Goal: Task Accomplishment & Management: Manage account settings

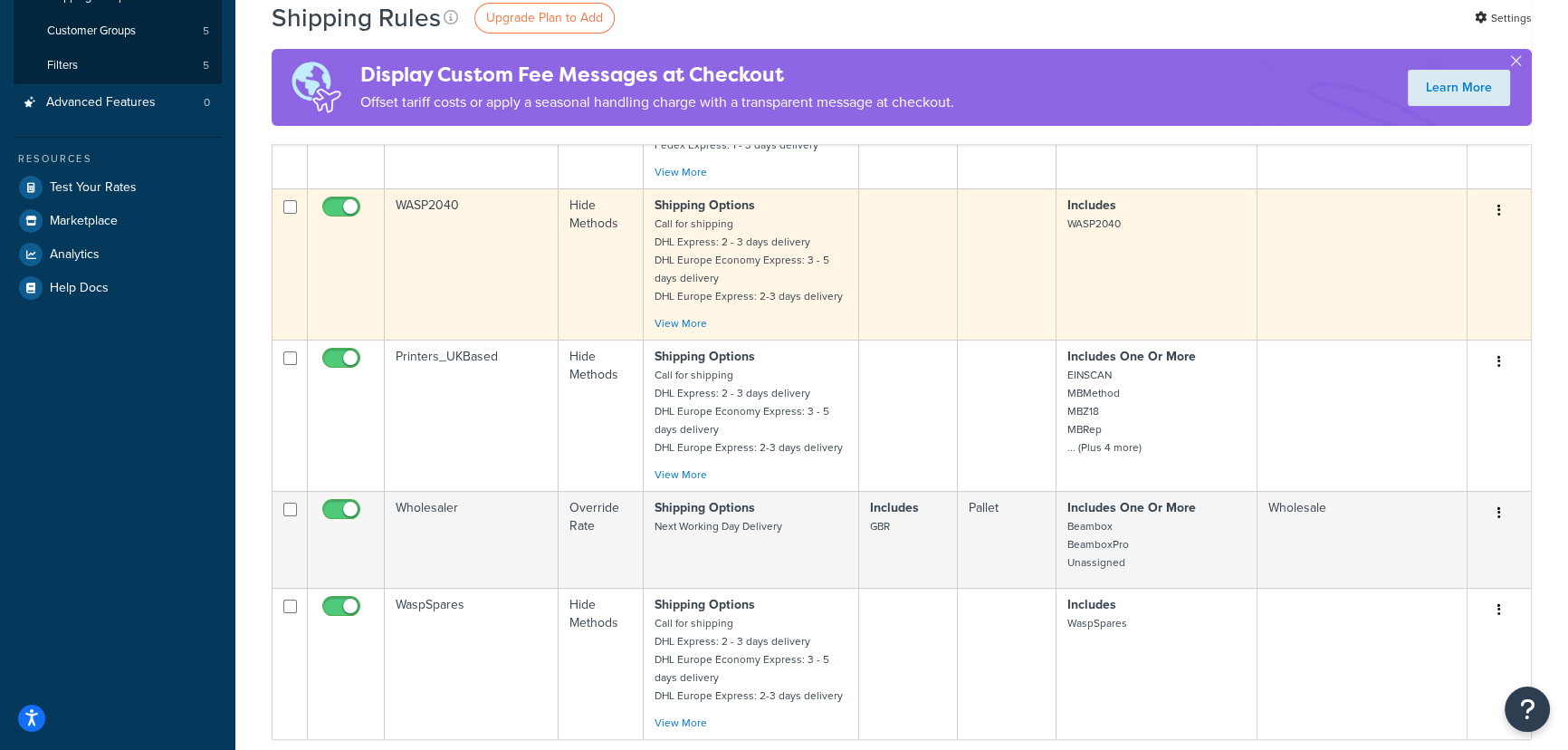
scroll to position [246, 0]
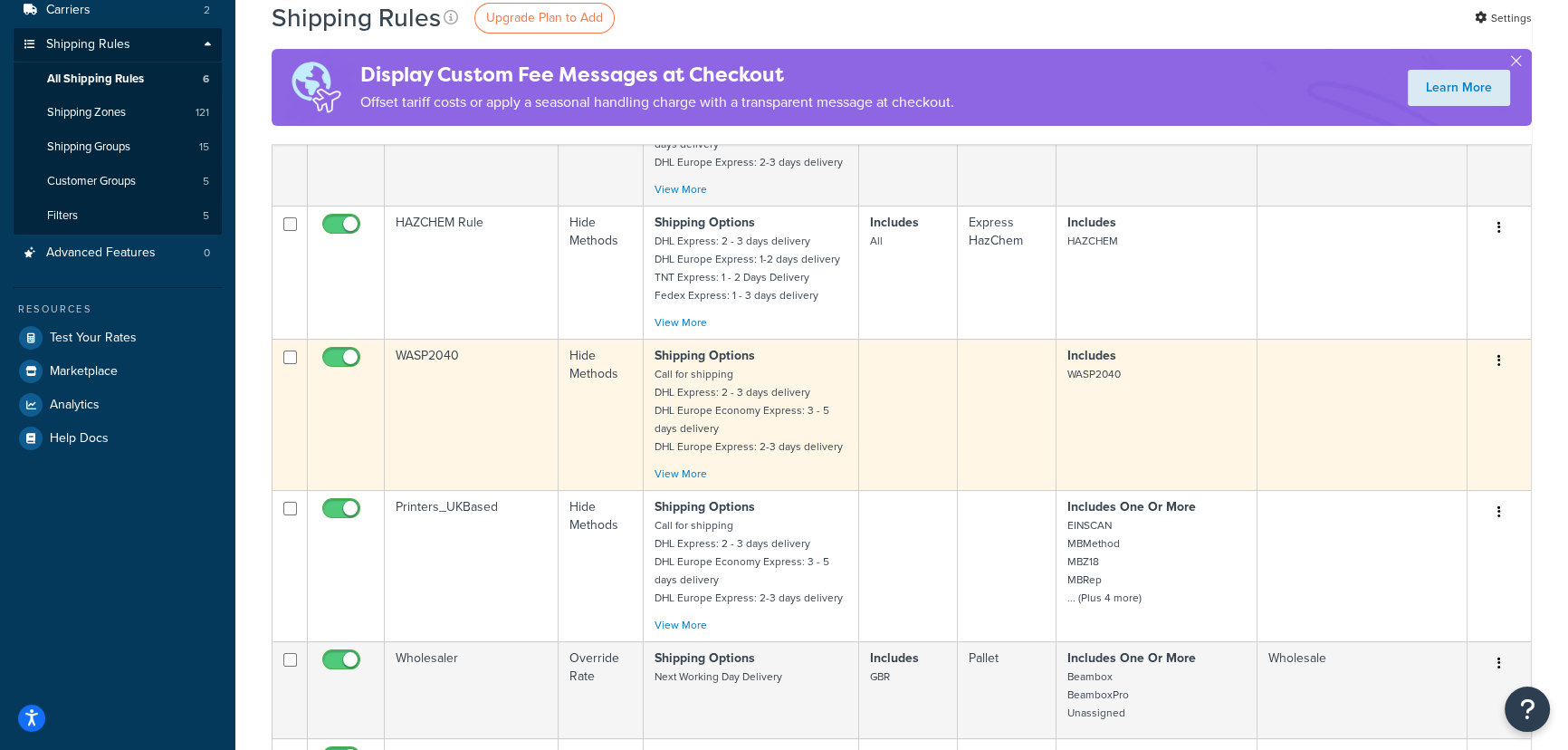
click at [520, 377] on td "WASP2040" at bounding box center [472, 413] width 174 height 151
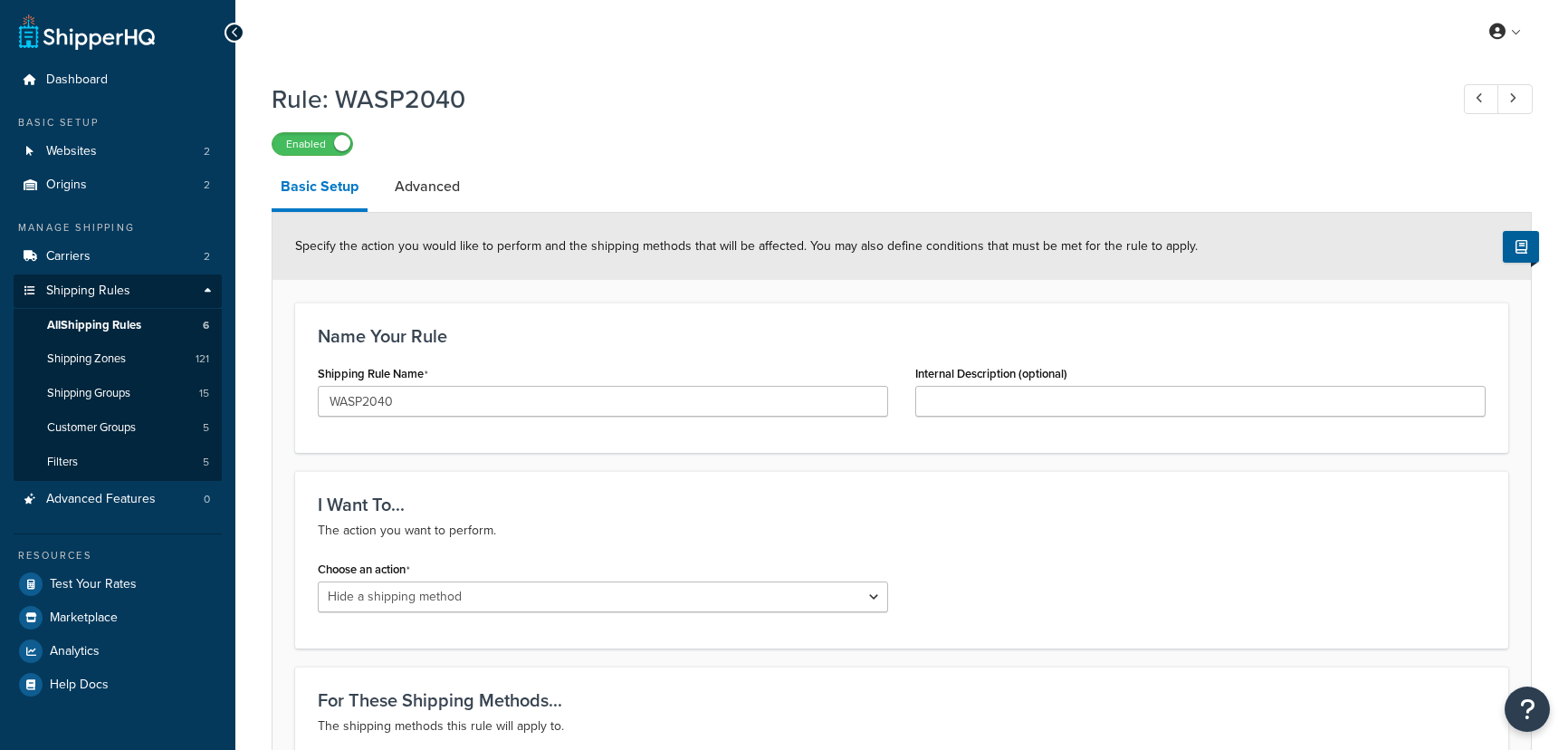
select select "HIDE"
click at [63, 196] on link "Origins 2" at bounding box center [118, 185] width 208 height 34
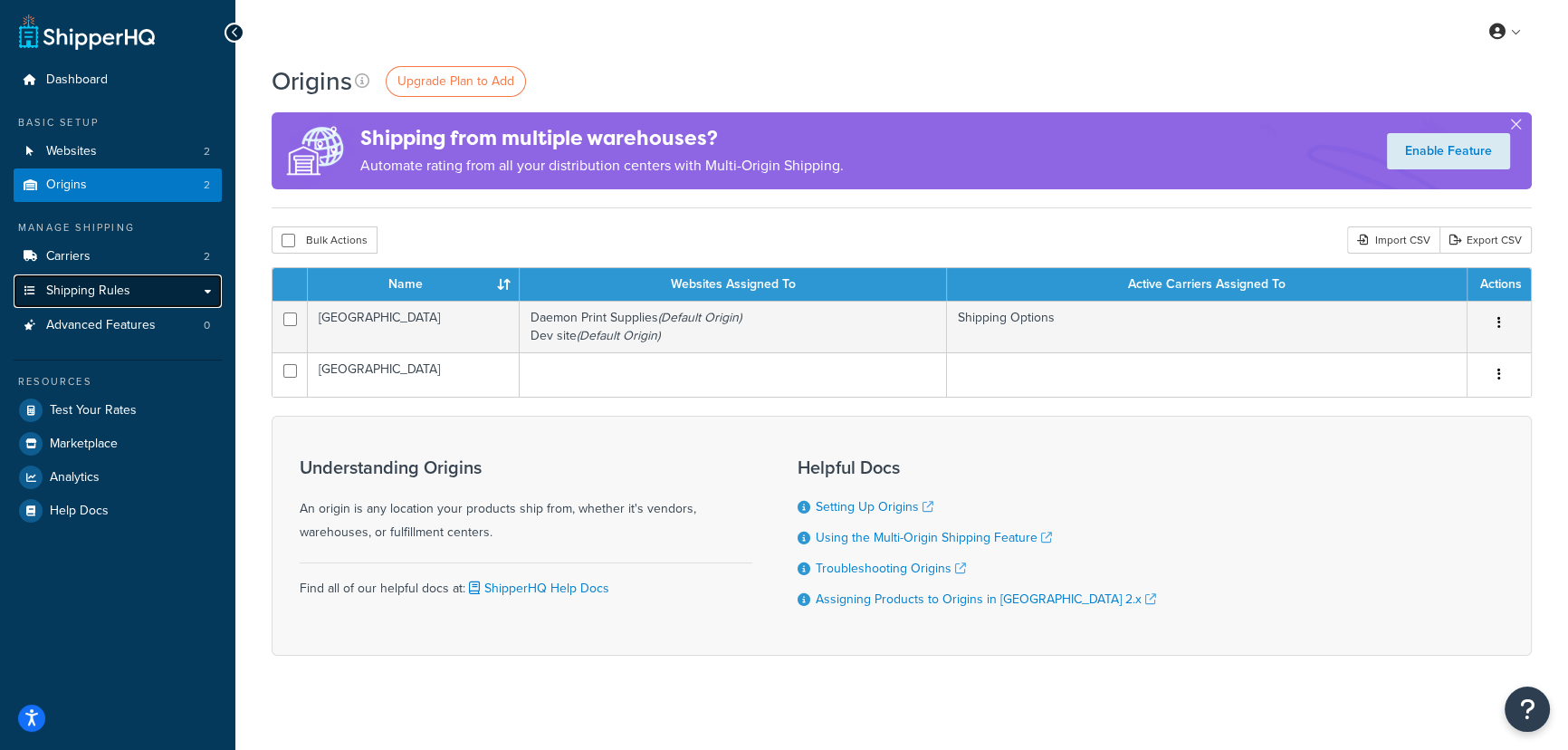
click at [86, 284] on span "Shipping Rules" at bounding box center [88, 291] width 84 height 16
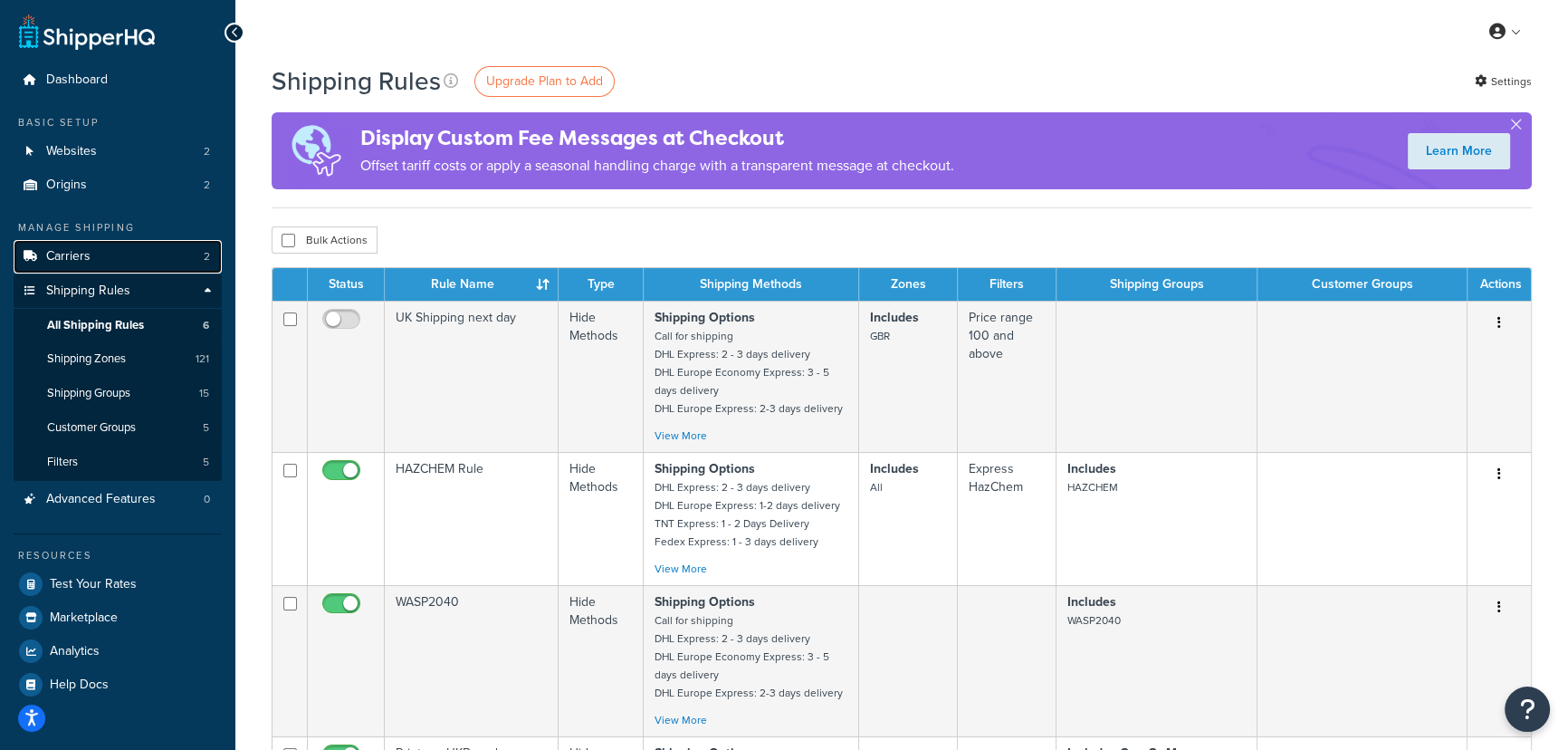
click at [83, 255] on span "Carriers" at bounding box center [68, 256] width 45 height 16
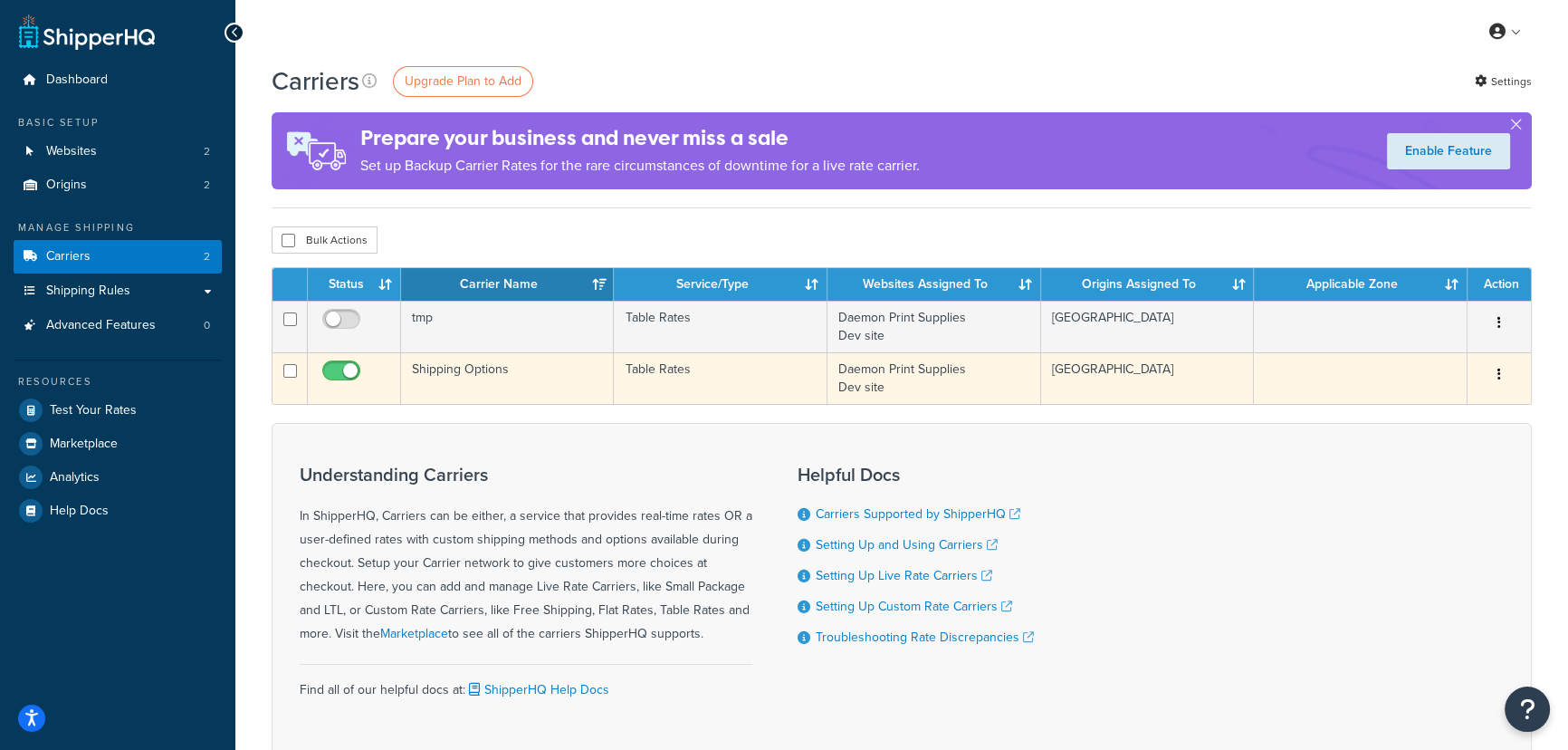
click at [688, 377] on td "Table Rates" at bounding box center [720, 378] width 213 height 51
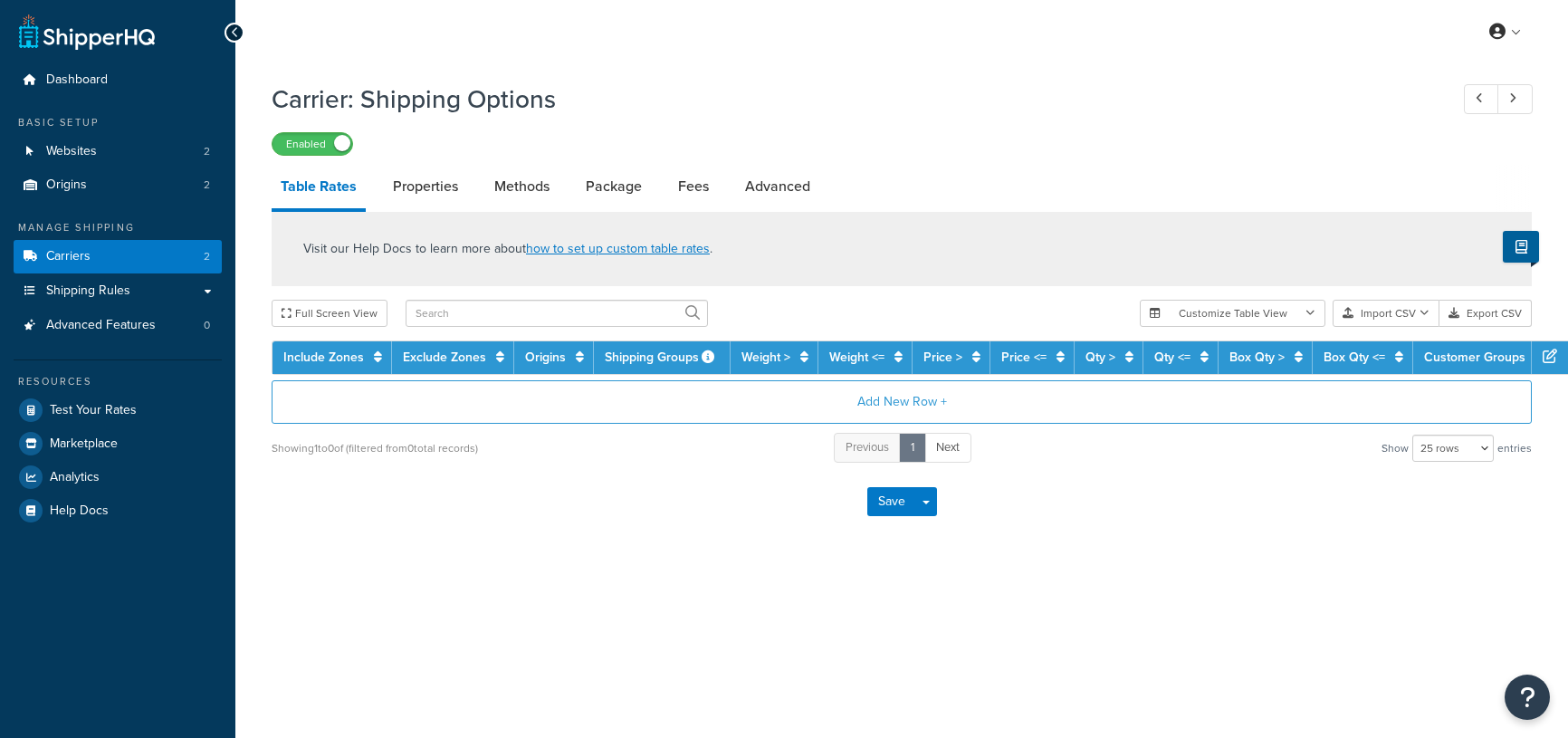
select select "25"
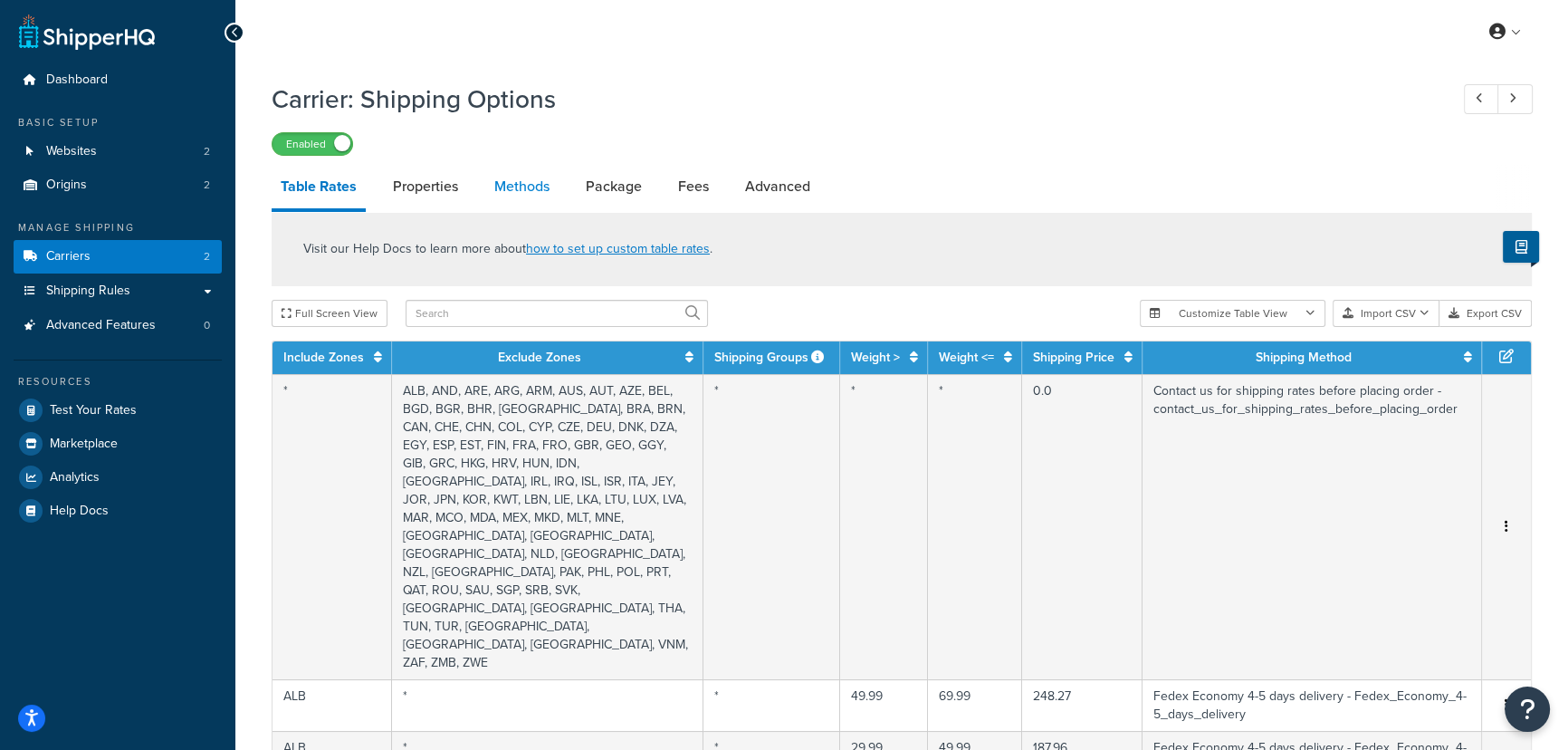
click at [517, 190] on link "Methods" at bounding box center [522, 187] width 73 height 44
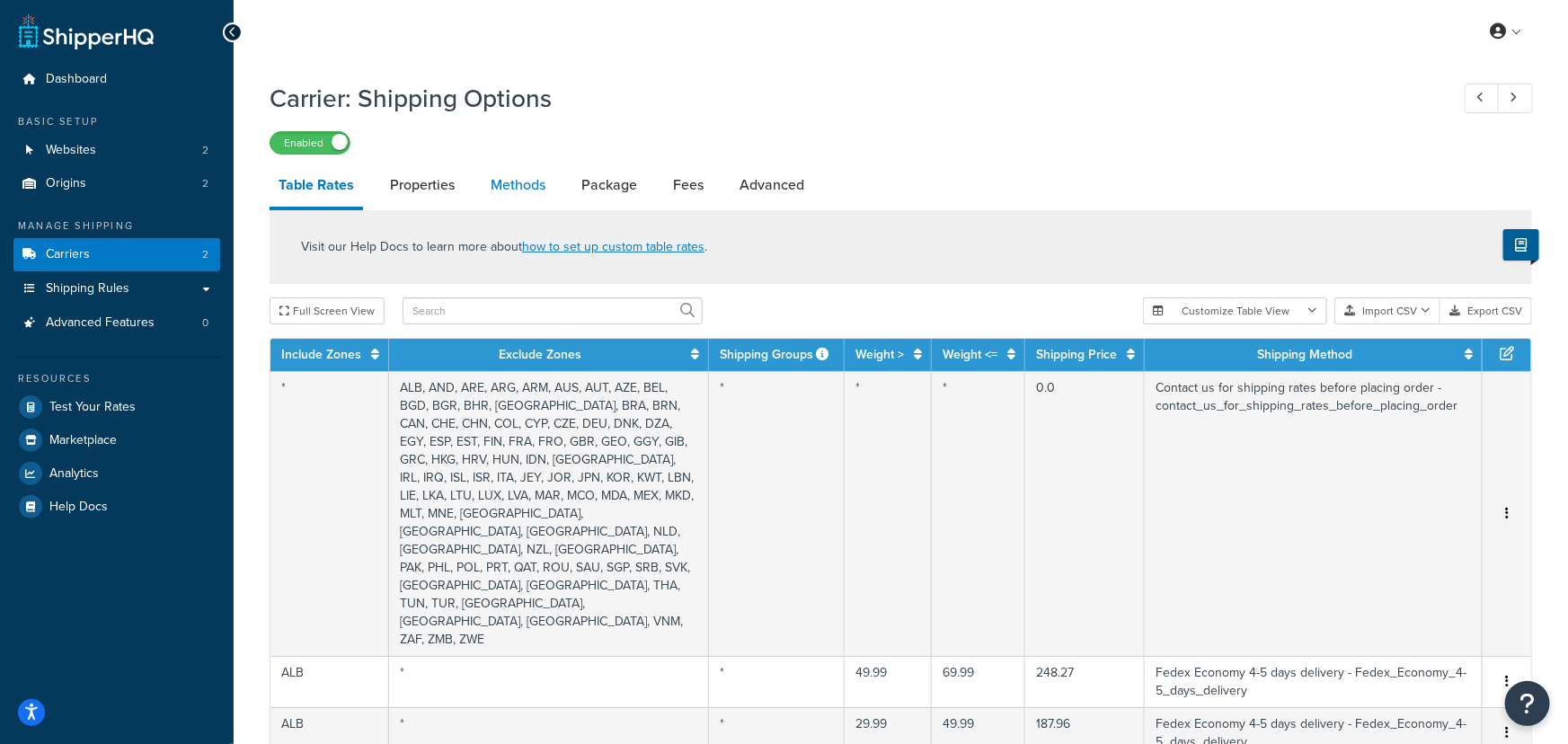
select select "25"
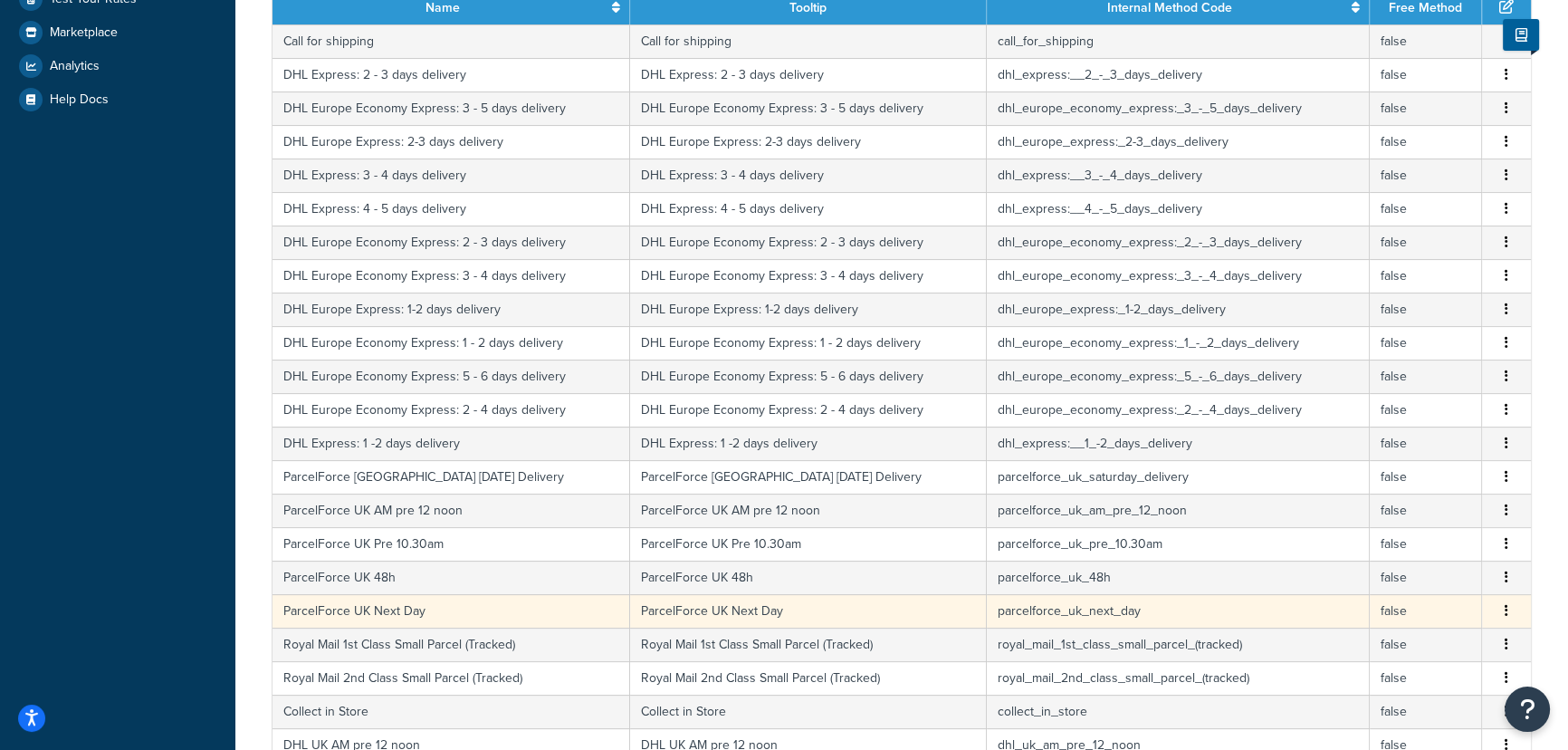
scroll to position [741, 0]
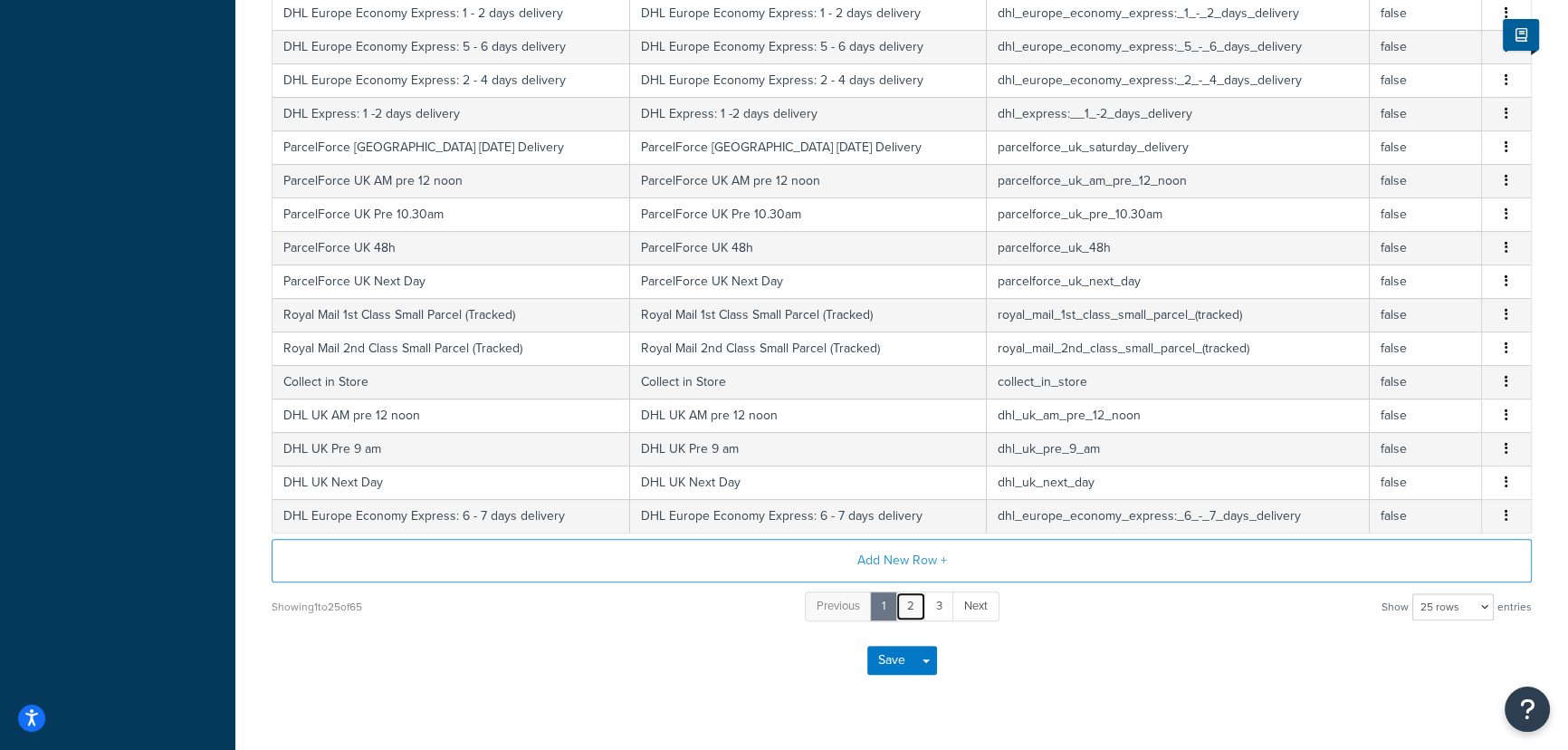
click at [912, 606] on link "2" at bounding box center [911, 606] width 31 height 30
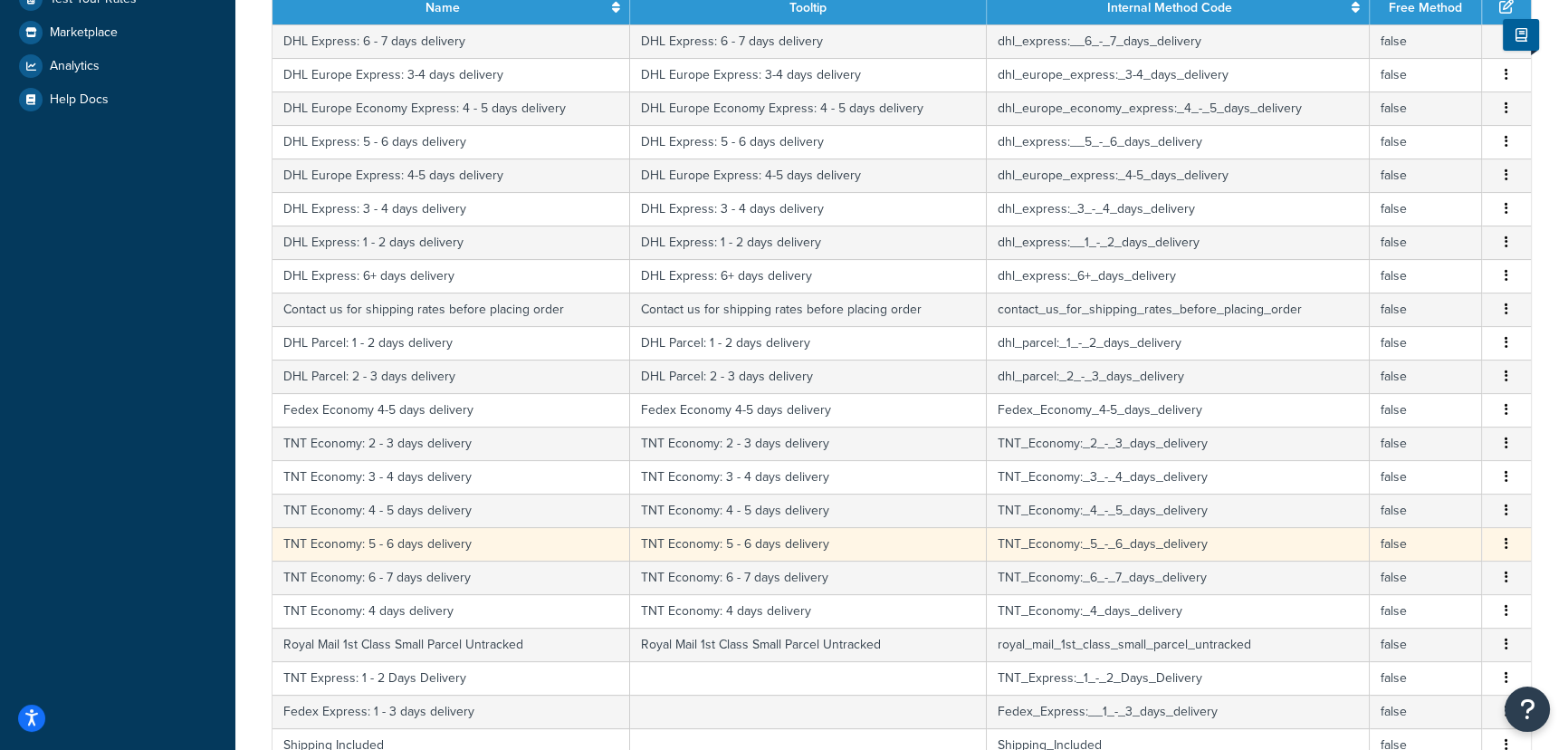
scroll to position [776, 0]
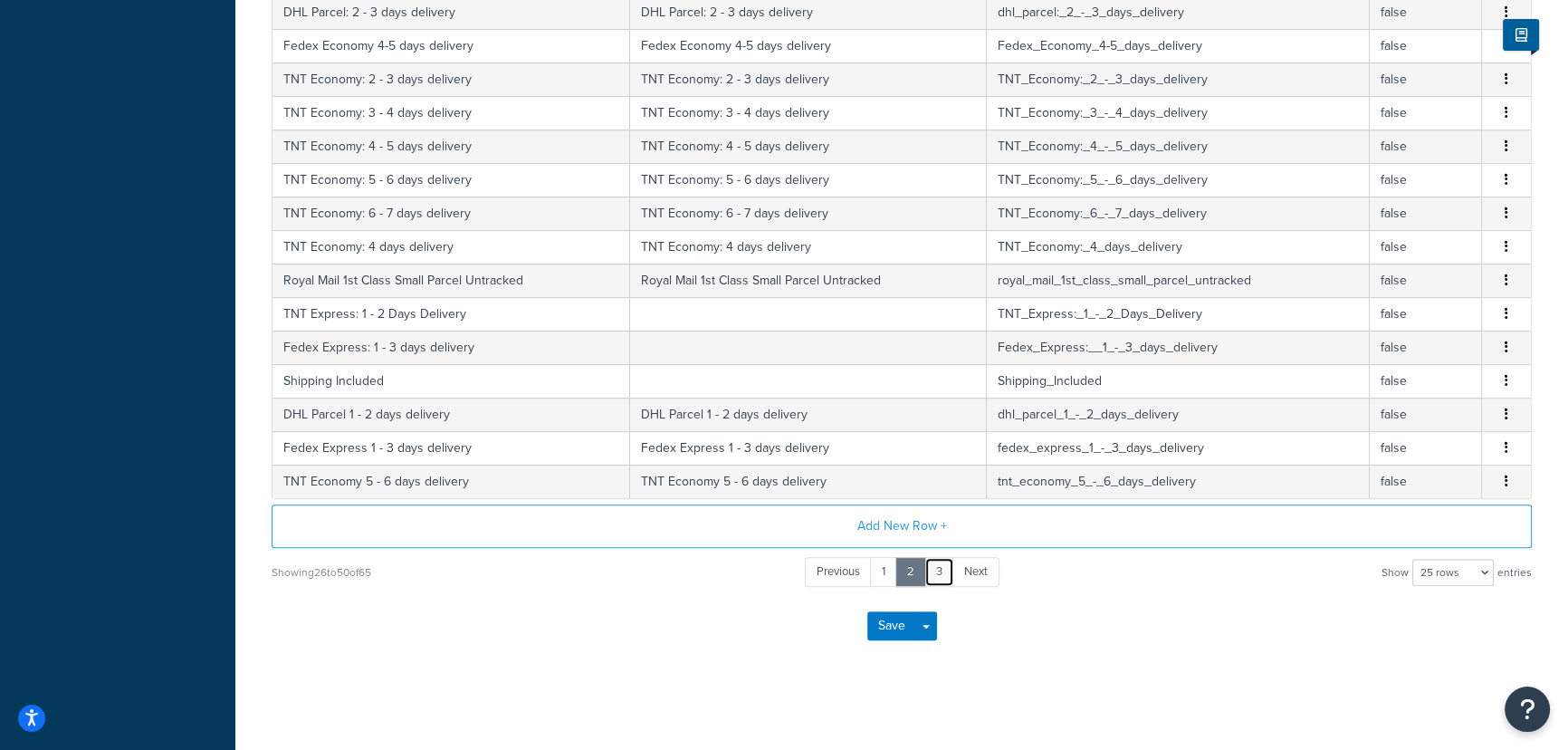
click at [936, 569] on link "3" at bounding box center [939, 572] width 30 height 30
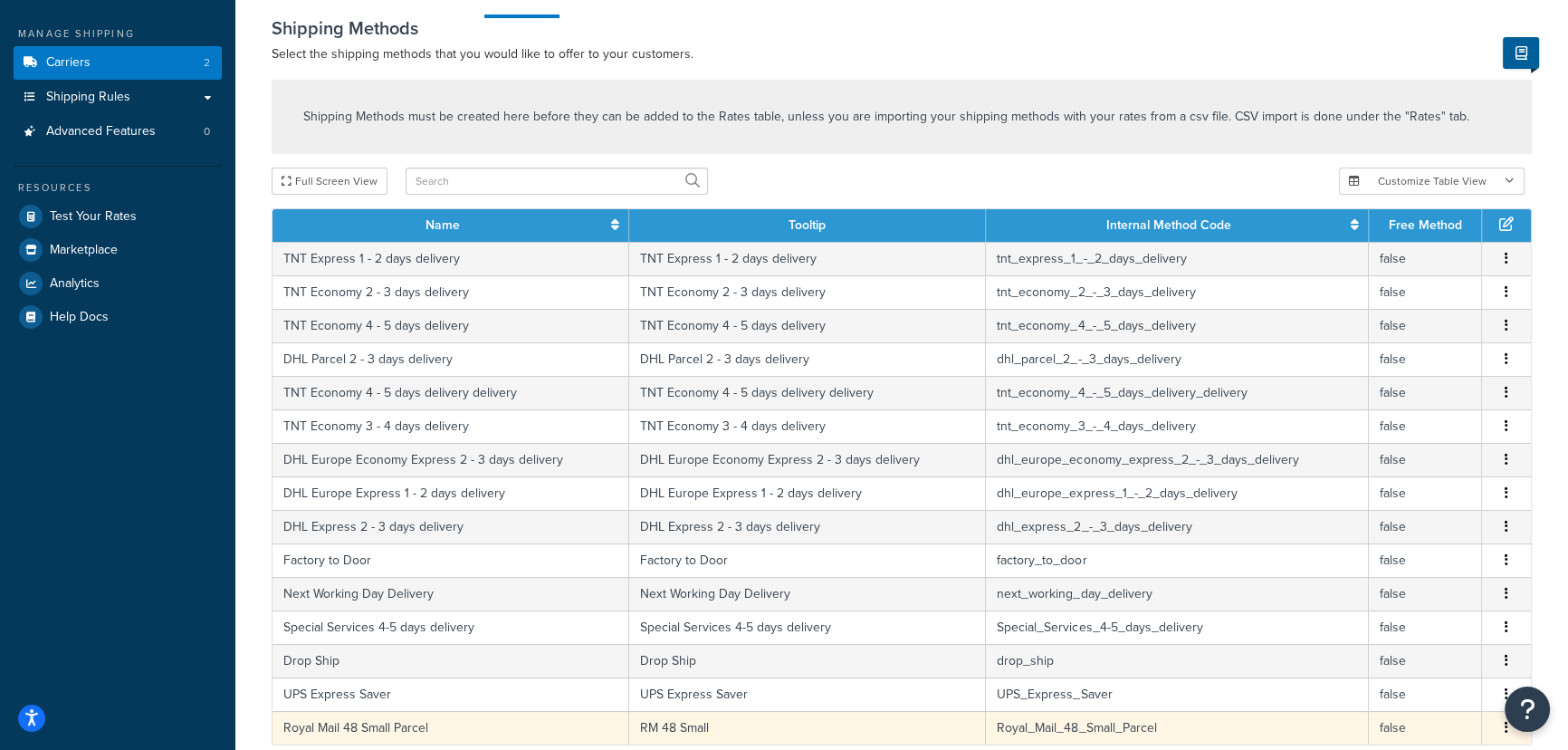
scroll to position [359, 0]
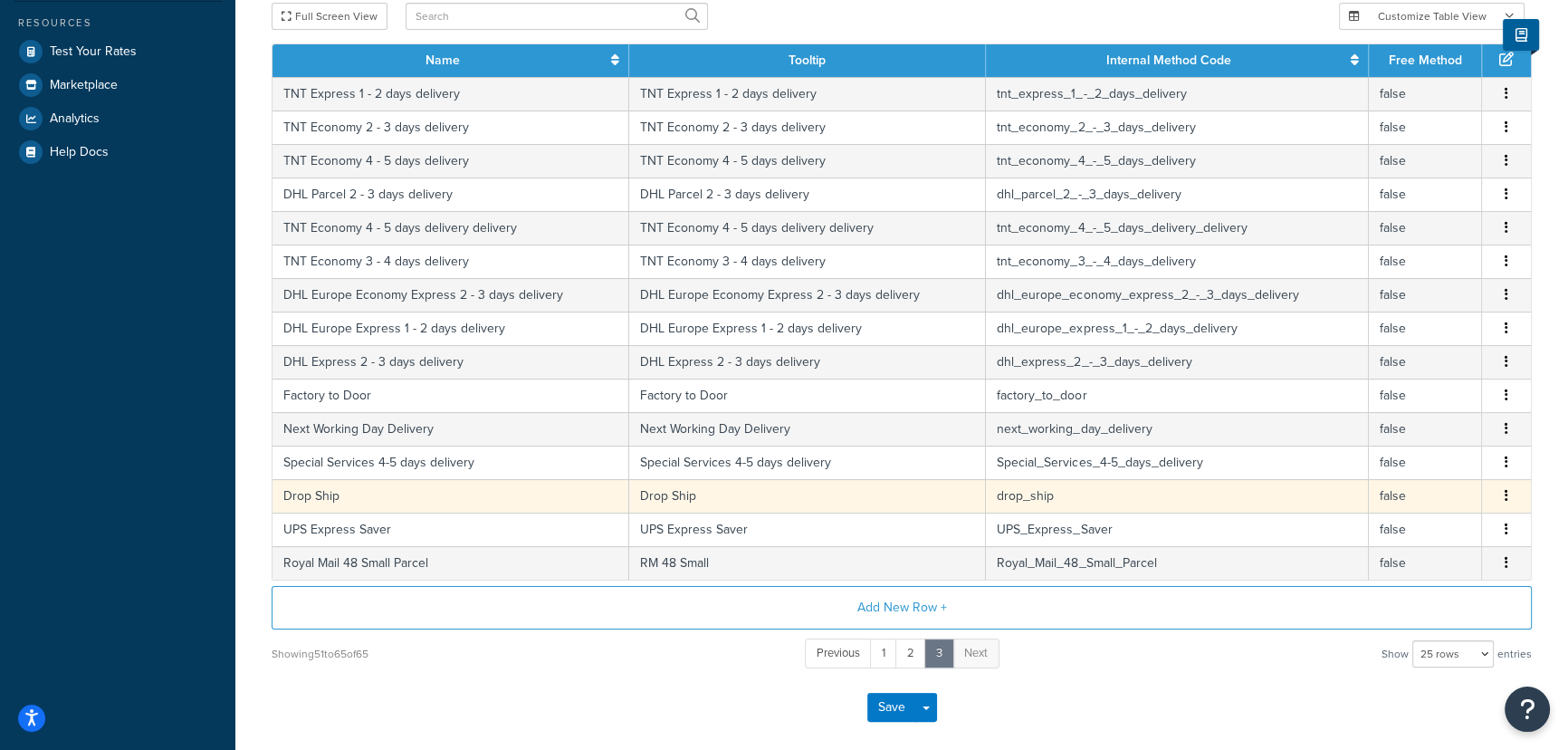
click at [664, 497] on td "Drop Ship" at bounding box center [807, 496] width 357 height 34
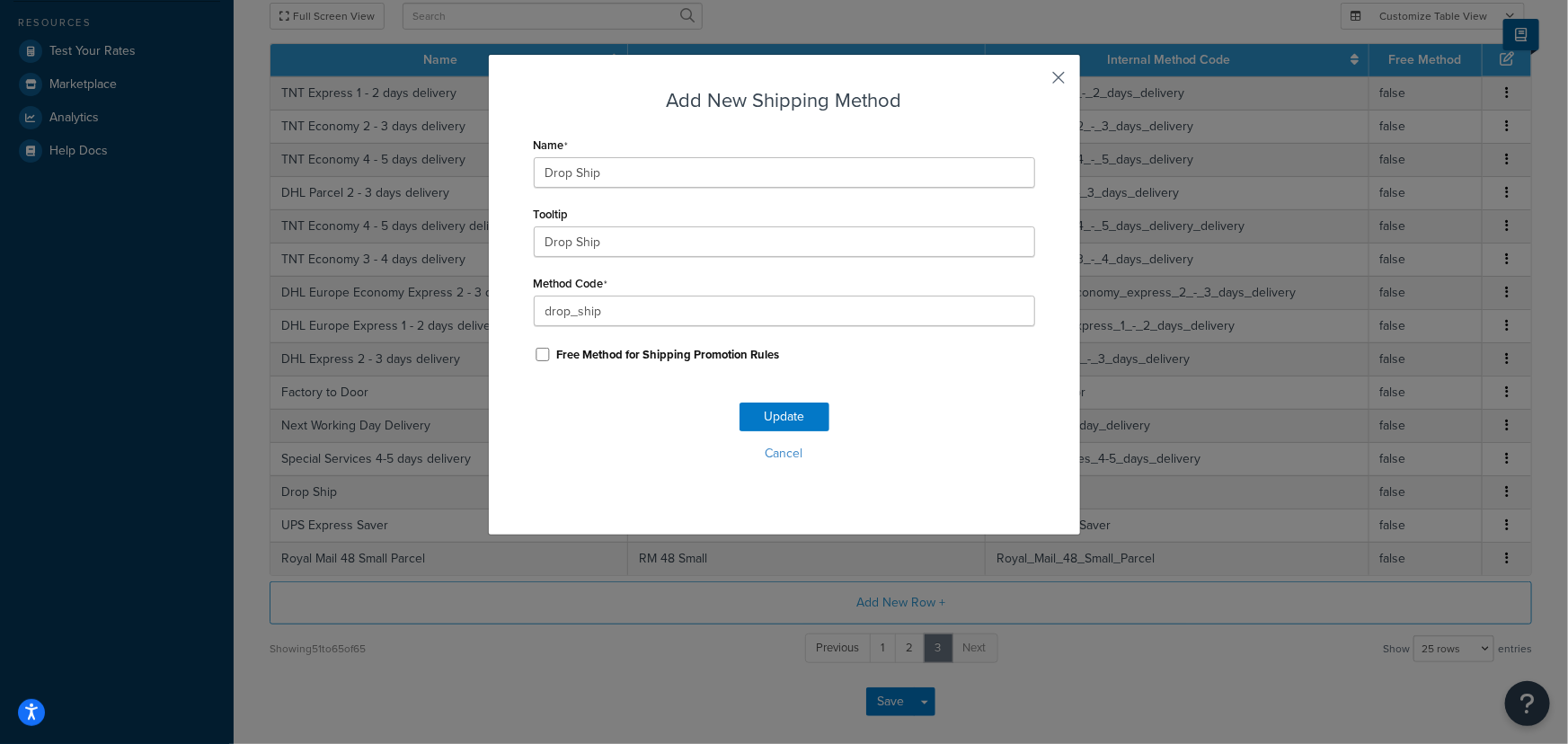
click at [1035, 82] on button "button" at bounding box center [1033, 83] width 5 height 5
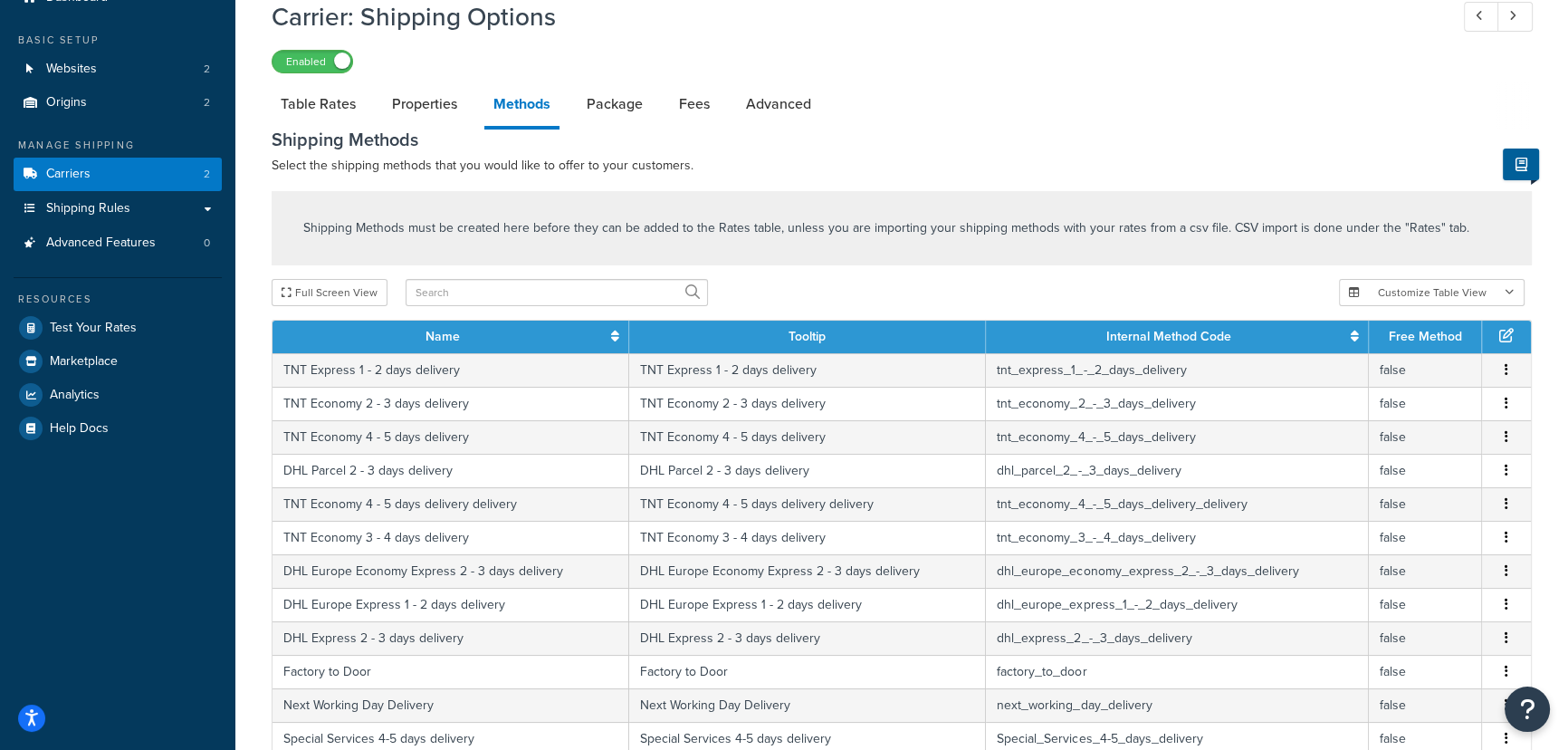
scroll to position [0, 0]
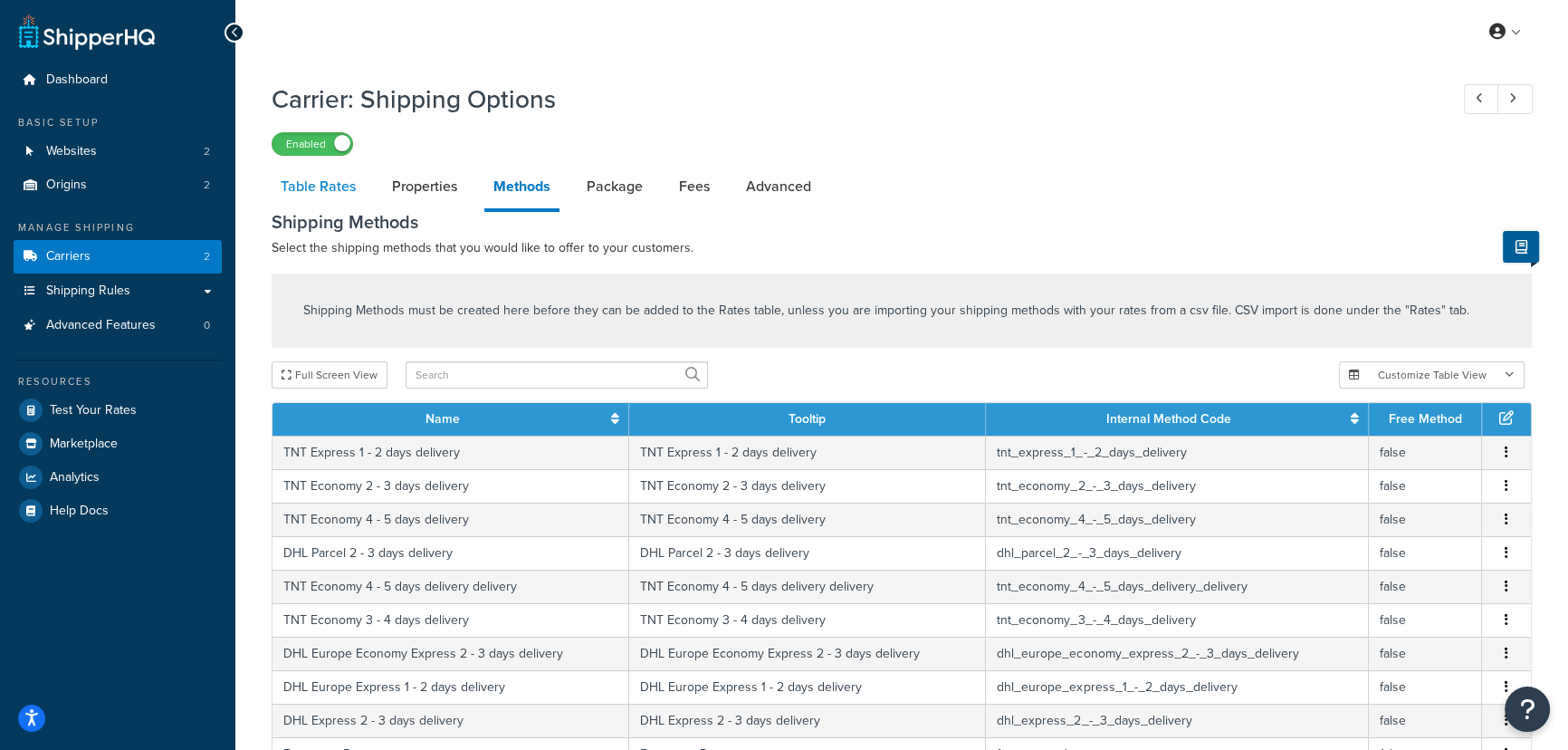
click at [326, 188] on link "Table Rates" at bounding box center [318, 187] width 93 height 44
select select "25"
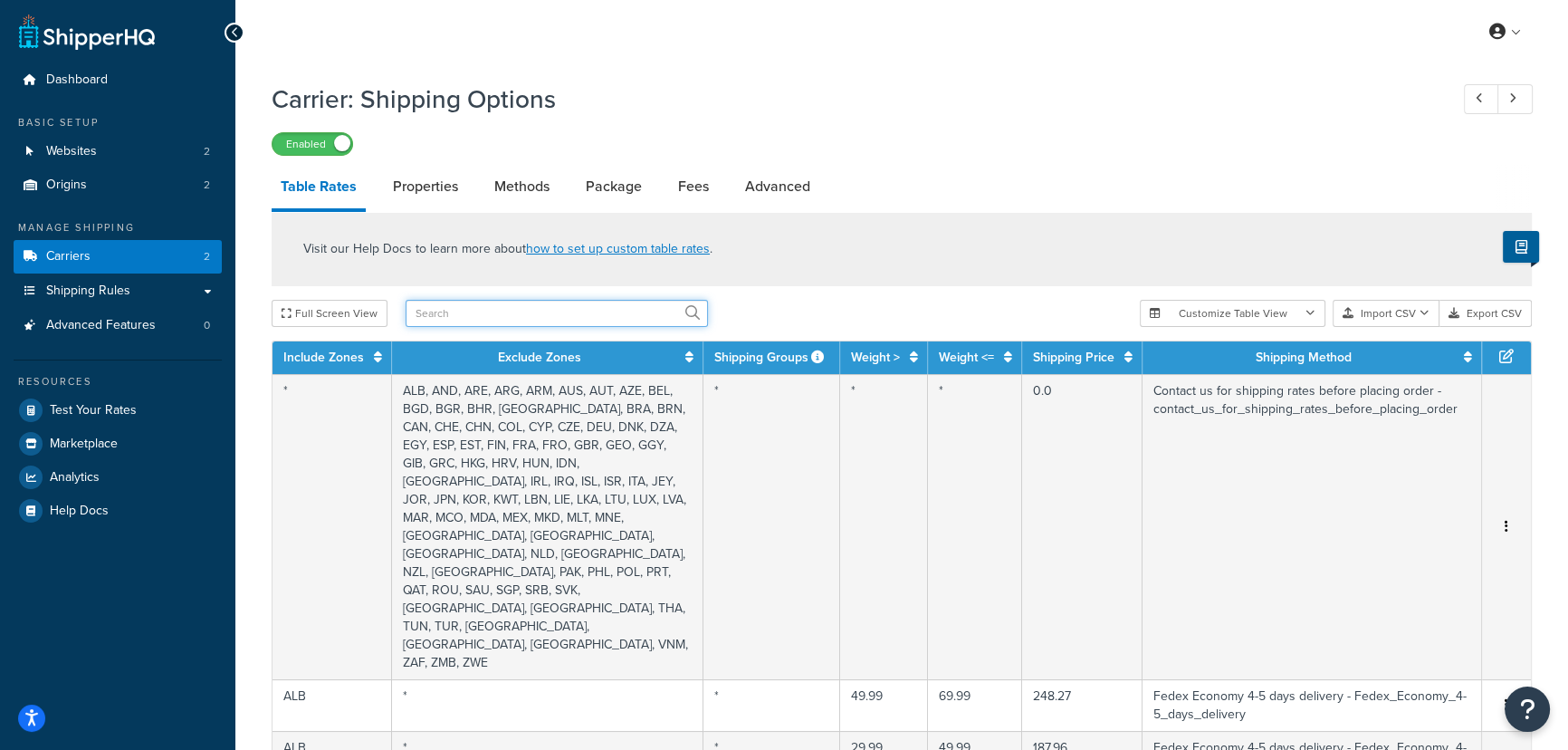
click at [461, 317] on input "text" at bounding box center [557, 314] width 303 height 27
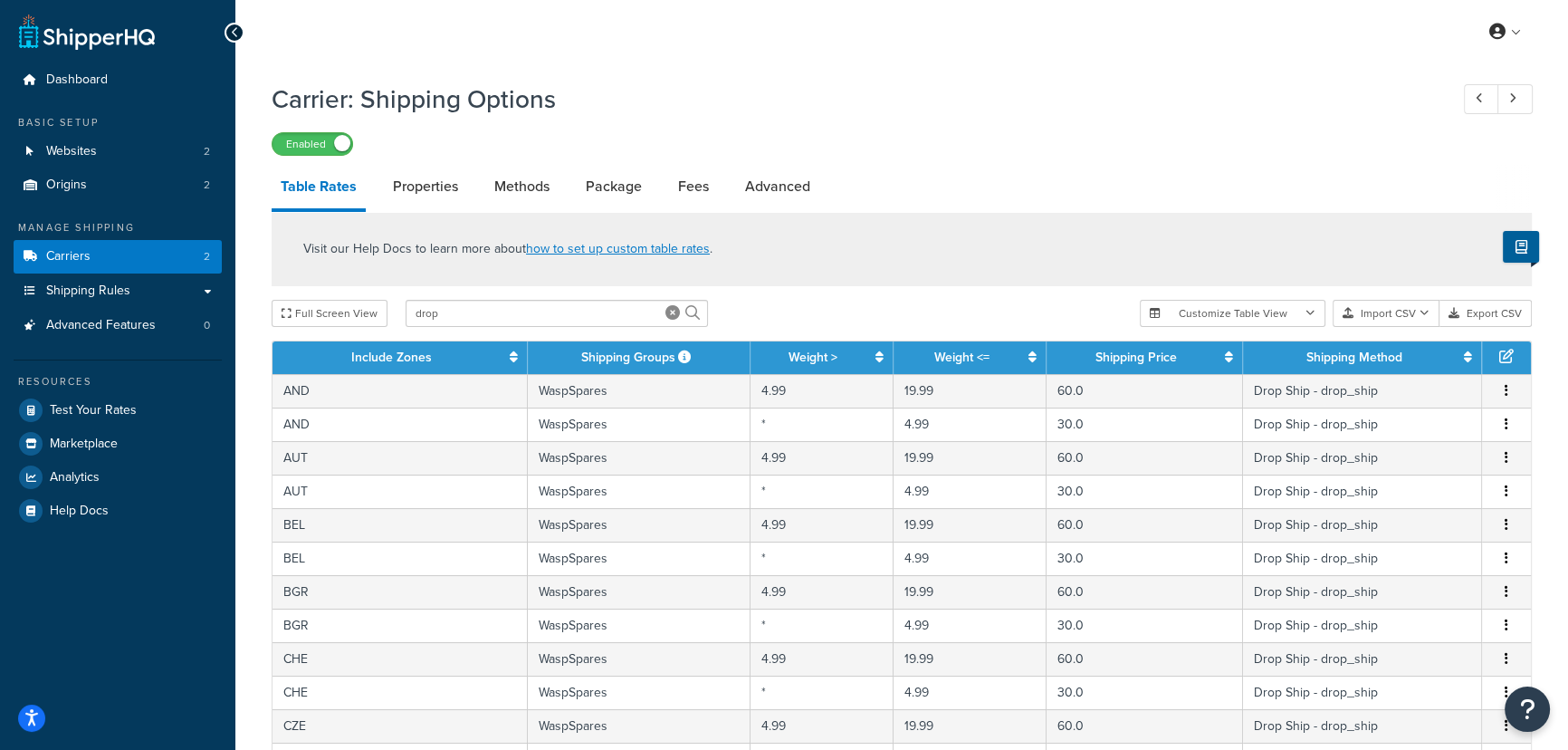
scroll to position [81, 0]
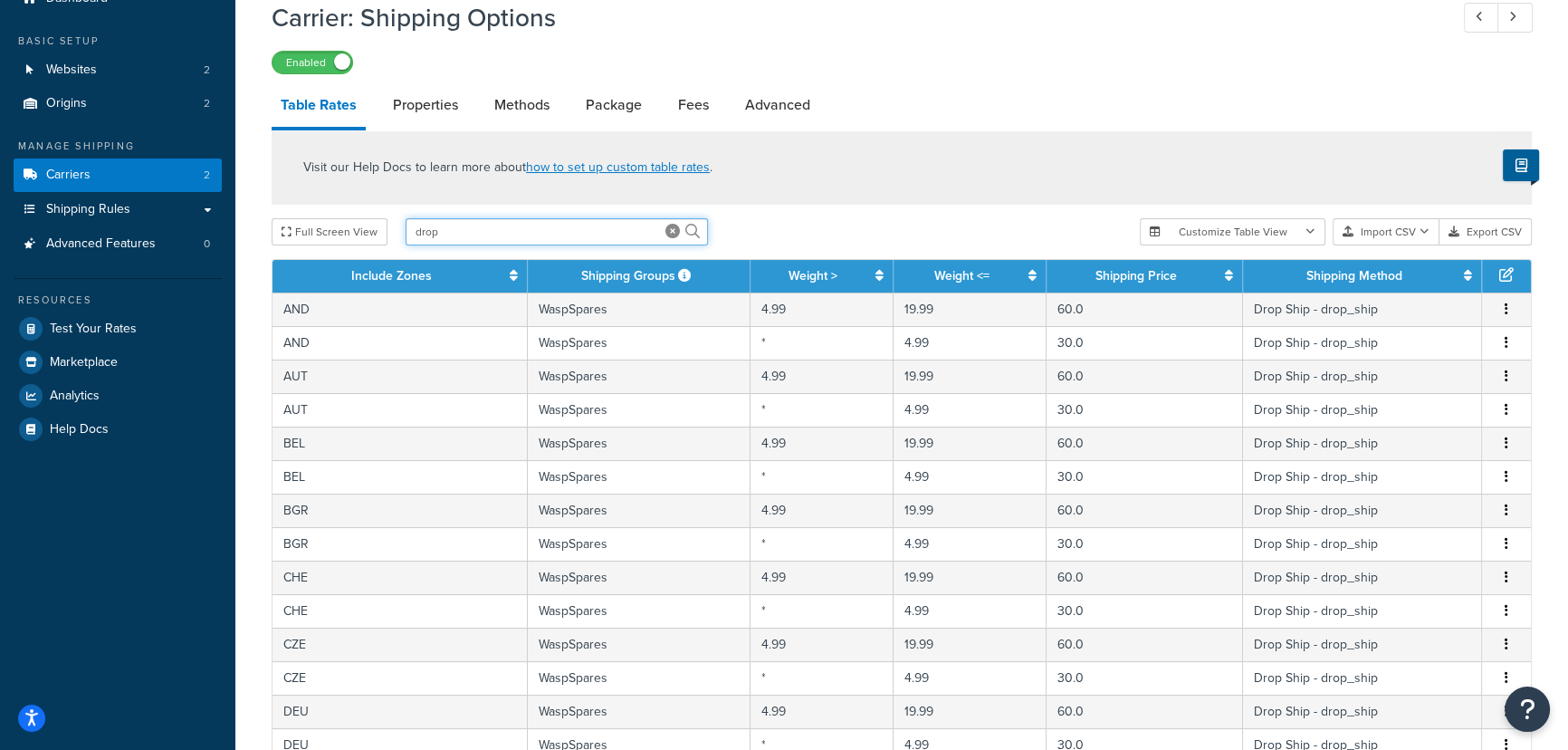
drag, startPoint x: 453, startPoint y: 228, endPoint x: 400, endPoint y: 228, distance: 53.0
click at [400, 228] on div "Full Screen View drop" at bounding box center [699, 232] width 854 height 27
type input "wasp"
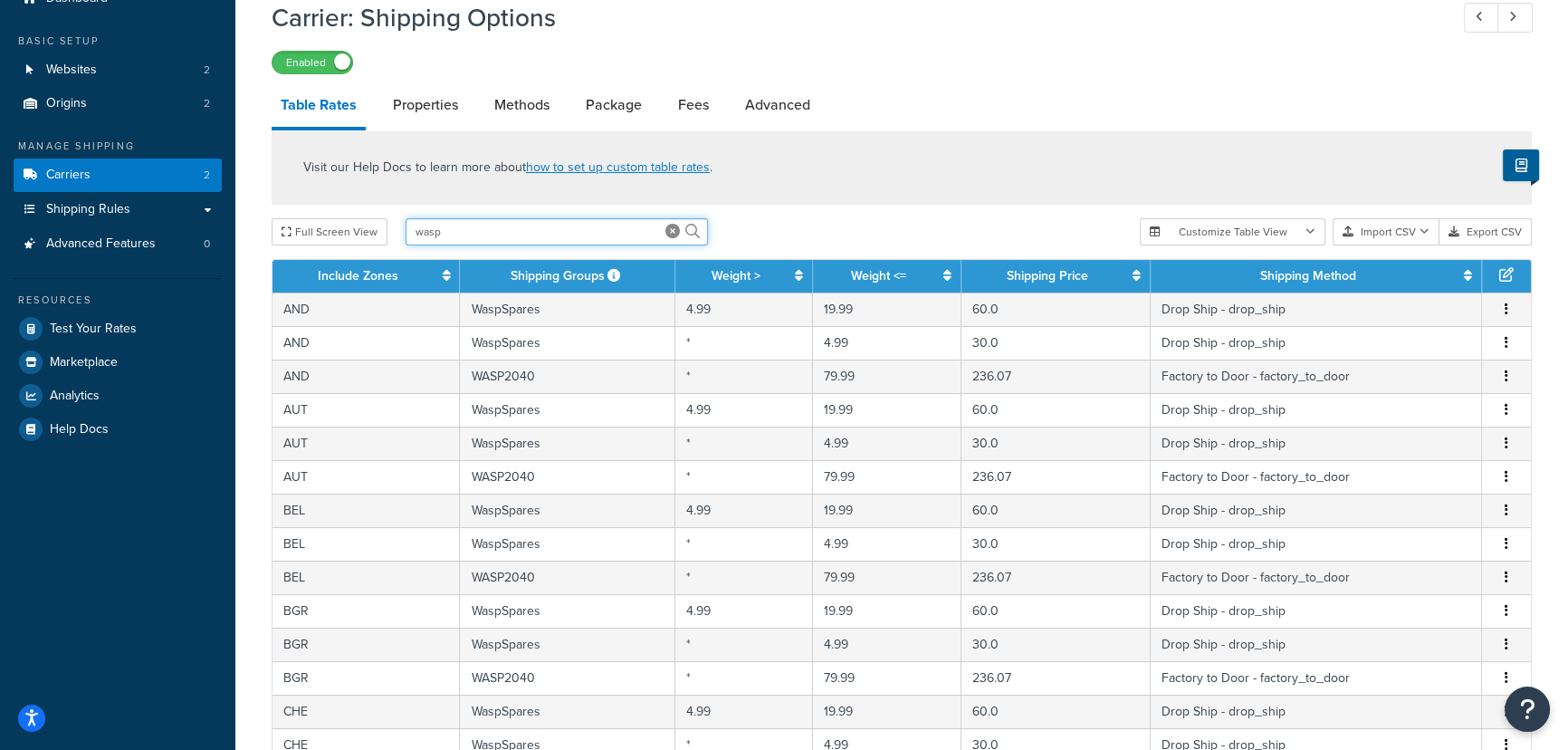
click at [470, 233] on input "wasp" at bounding box center [557, 232] width 303 height 27
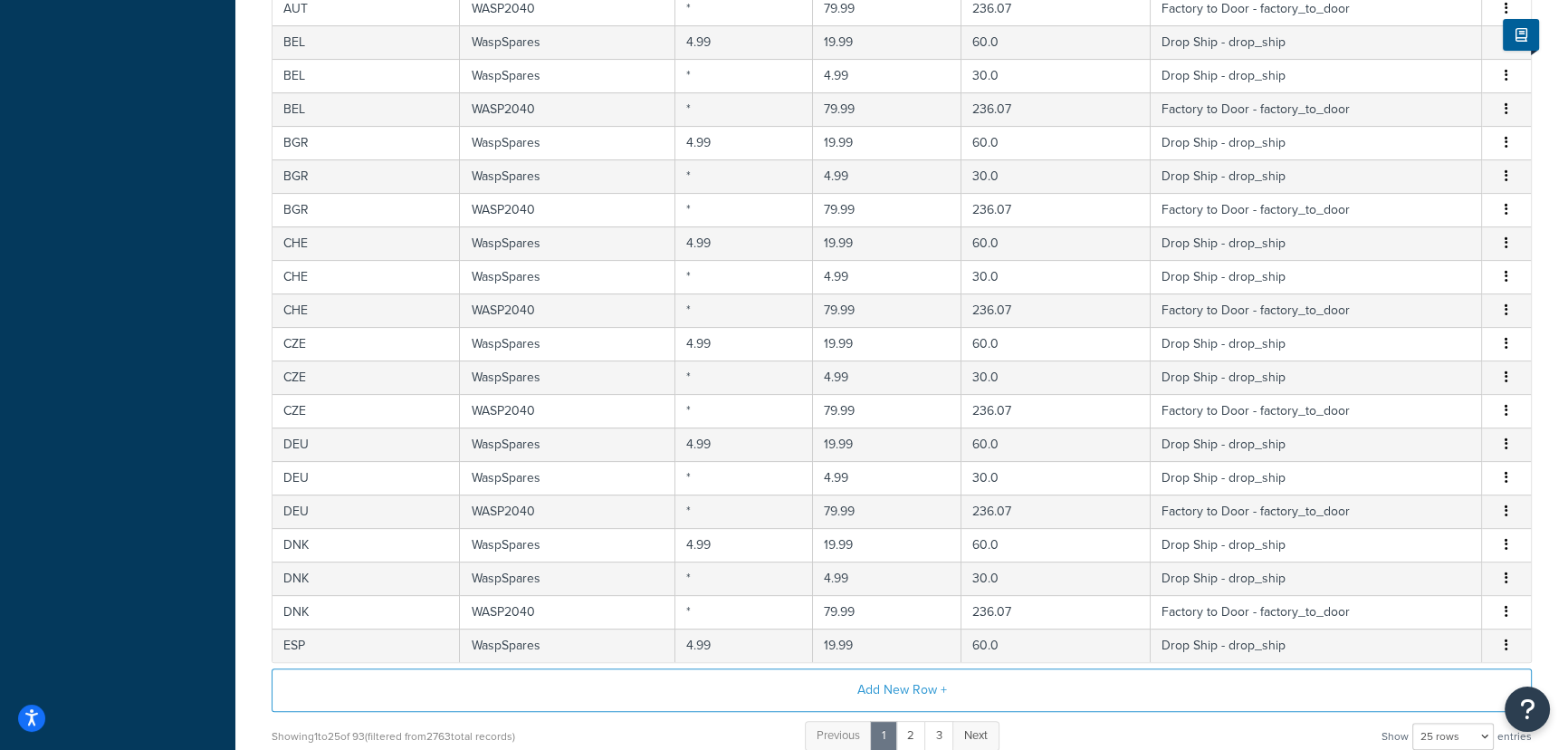
scroll to position [714, 0]
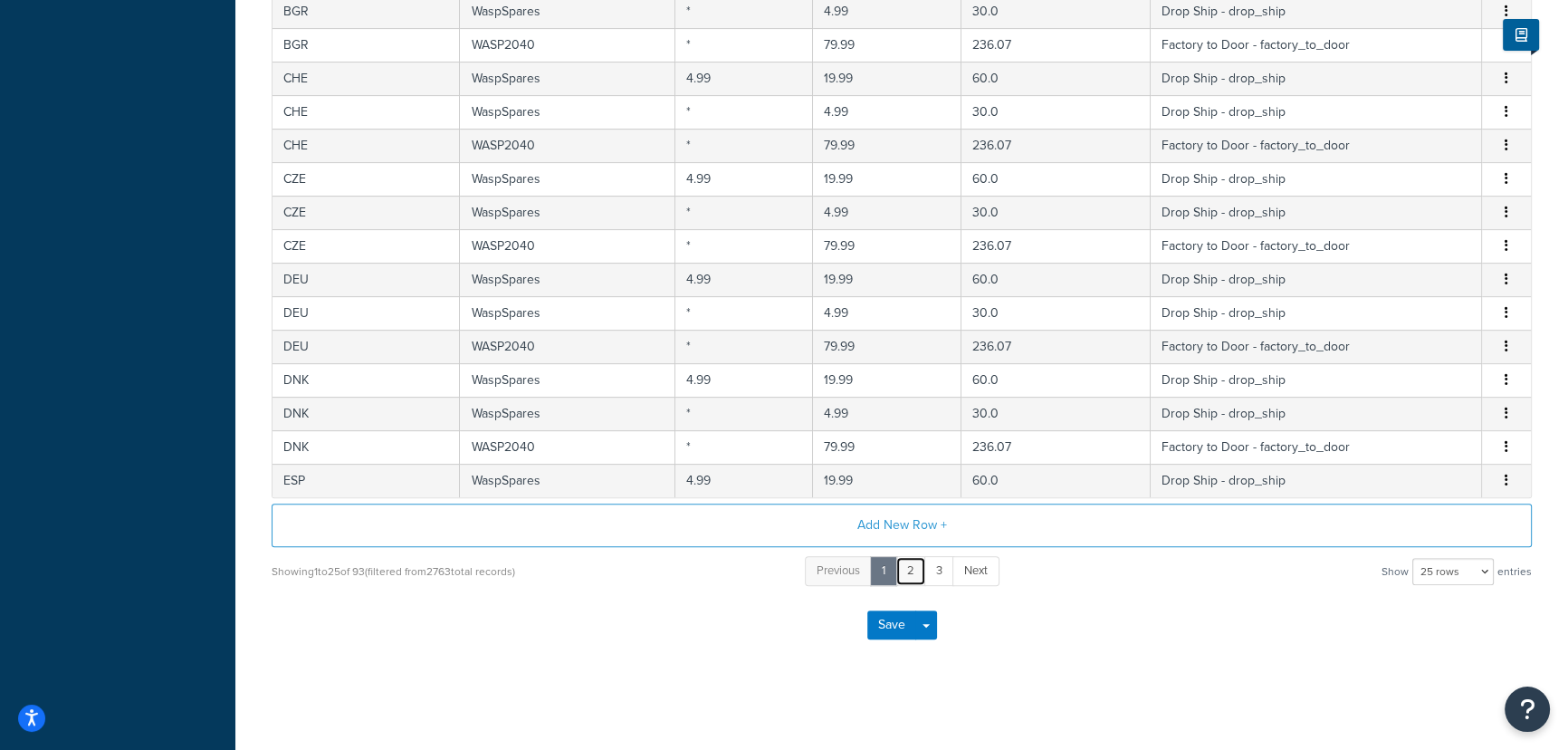
click at [913, 565] on link "2" at bounding box center [911, 571] width 31 height 30
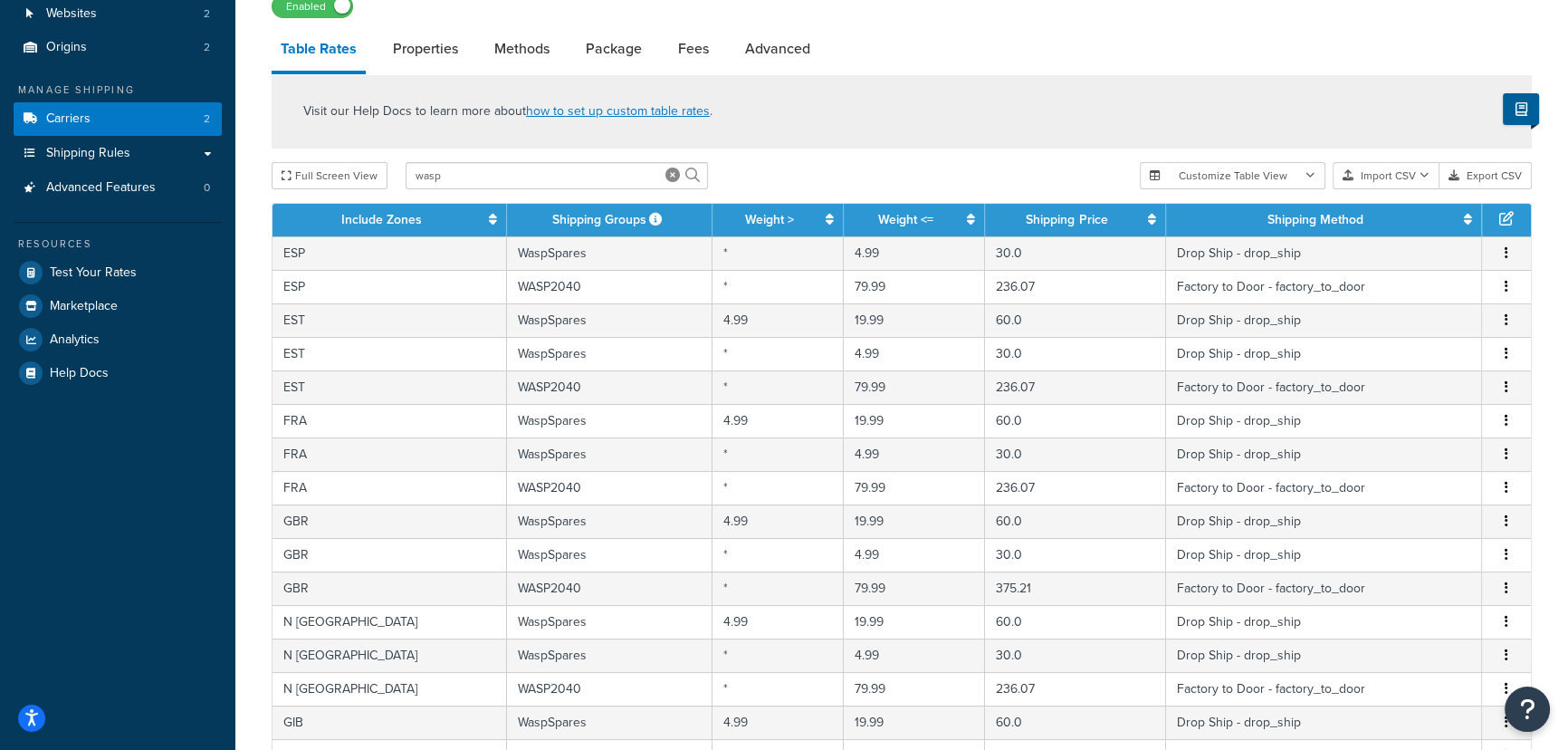
scroll to position [0, 0]
